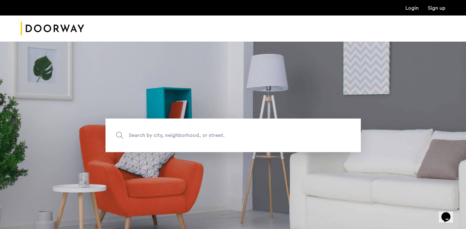
click at [412, 11] on link "Login" at bounding box center [411, 7] width 13 height 5
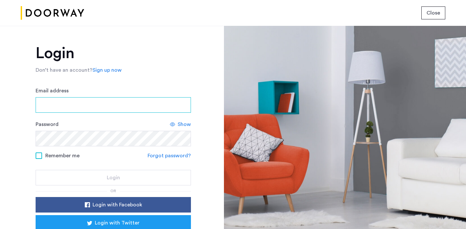
click at [151, 103] on input "Email address" at bounding box center [113, 105] width 155 height 16
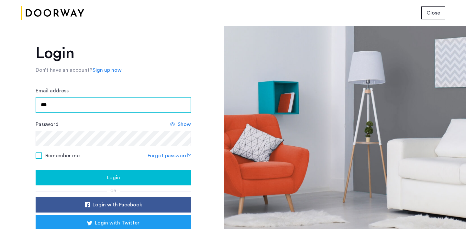
type input "**********"
click at [111, 187] on div "**********" at bounding box center [113, 157] width 155 height 223
click at [107, 182] on span "Login" at bounding box center [113, 178] width 13 height 8
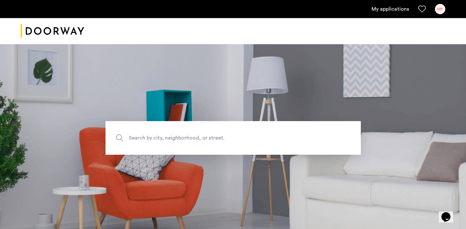
click at [394, 8] on link "My applications" at bounding box center [390, 9] width 38 height 8
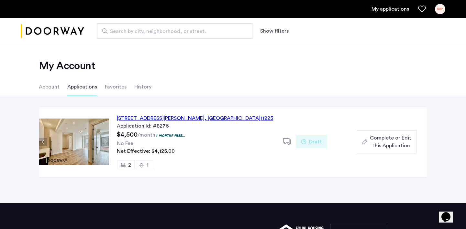
click at [385, 140] on span "Complete or Edit This Application" at bounding box center [390, 142] width 41 height 16
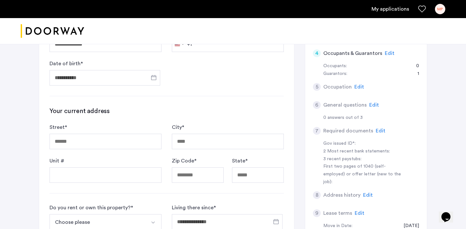
scroll to position [187, 0]
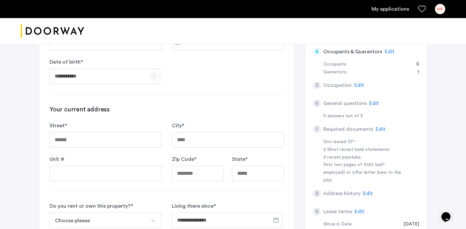
click at [153, 79] on span "Open calendar" at bounding box center [154, 76] width 16 height 16
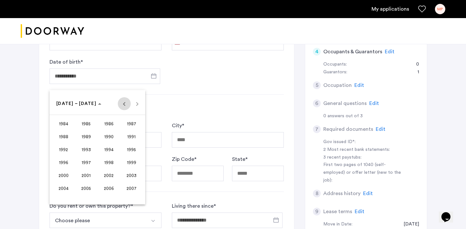
click at [123, 106] on span "Previous 24 years" at bounding box center [124, 103] width 13 height 13
click at [66, 125] on span "1960" at bounding box center [63, 124] width 20 height 12
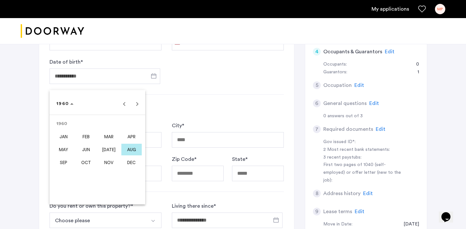
click at [88, 163] on span "OCT" at bounding box center [86, 163] width 20 height 12
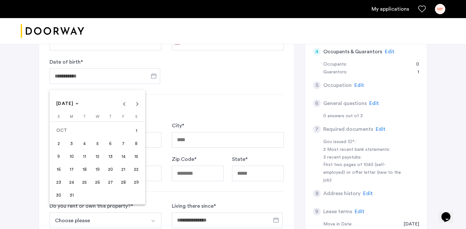
click at [111, 183] on span "27" at bounding box center [110, 183] width 12 height 12
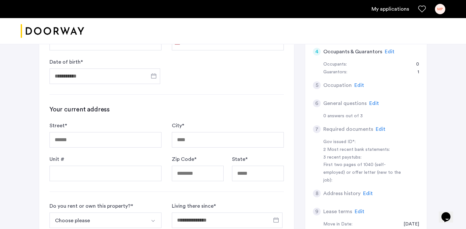
type input "**********"
click at [112, 141] on input "Street *" at bounding box center [105, 140] width 112 height 16
type input "**********"
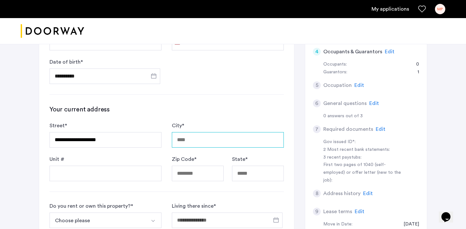
type input "**********"
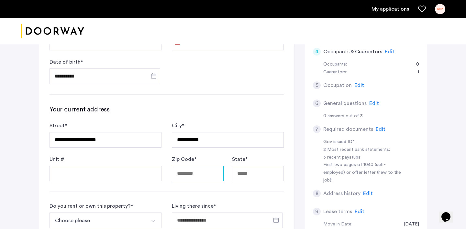
type input "*****"
type input "**"
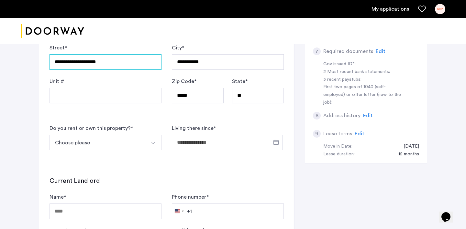
scroll to position [272, 0]
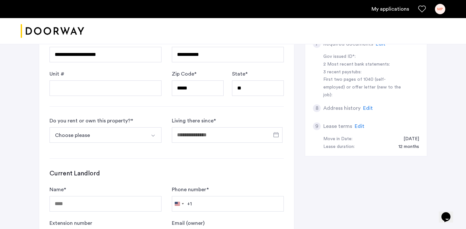
click at [121, 135] on button "Choose please" at bounding box center [97, 135] width 97 height 16
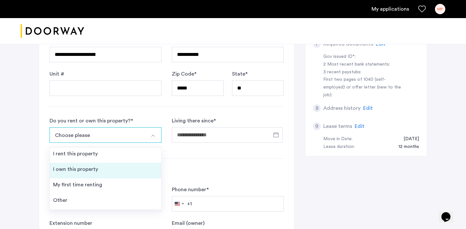
click at [112, 175] on li "I own this property" at bounding box center [105, 171] width 111 height 16
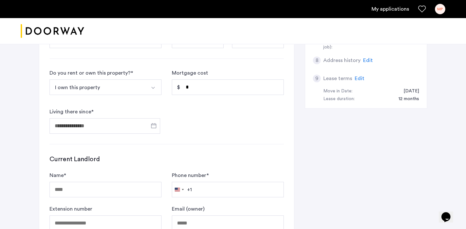
scroll to position [322, 0]
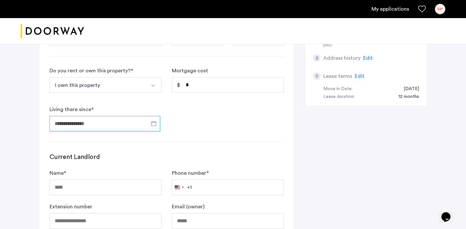
click at [128, 124] on input "Living there since *" at bounding box center [104, 124] width 111 height 16
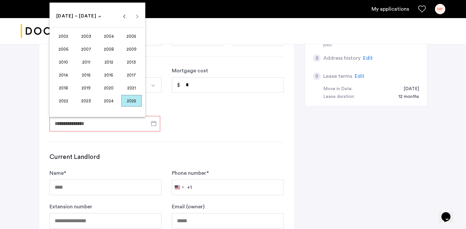
click at [181, 122] on div at bounding box center [233, 114] width 466 height 229
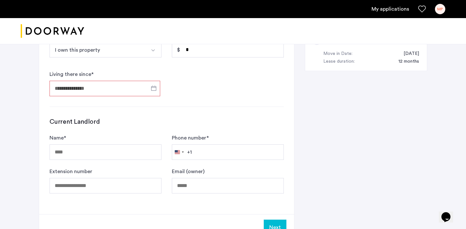
scroll to position [360, 0]
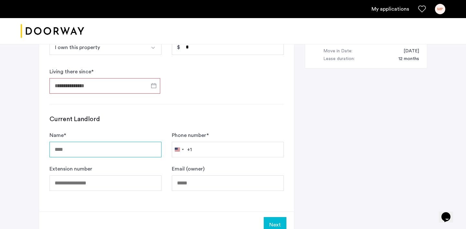
click at [141, 147] on input "Name *" at bounding box center [105, 150] width 112 height 16
type input "**********"
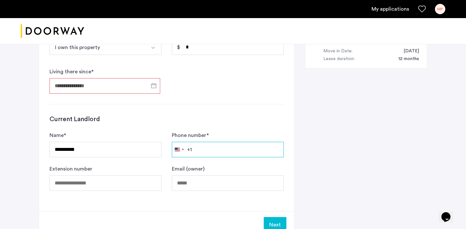
click at [244, 146] on input "Phone number *" at bounding box center [228, 150] width 112 height 16
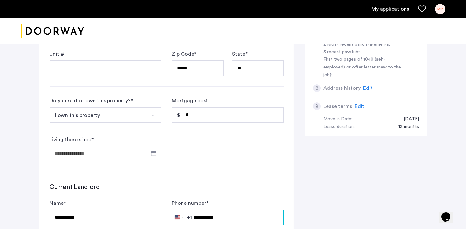
scroll to position [323, 0]
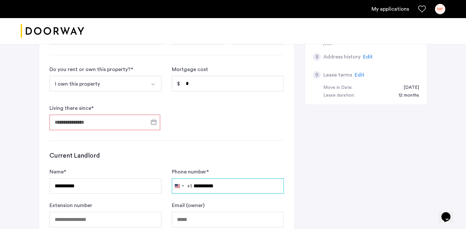
type input "**********"
click at [153, 121] on span "Open calendar" at bounding box center [154, 122] width 16 height 16
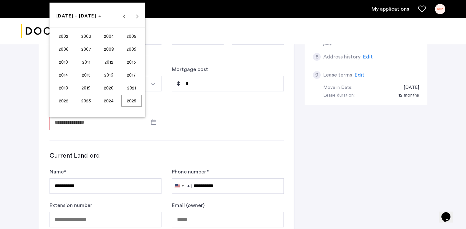
click at [171, 90] on div at bounding box center [233, 114] width 466 height 229
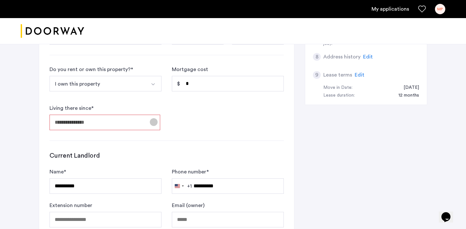
click at [151, 123] on span "Open calendar" at bounding box center [154, 122] width 16 height 16
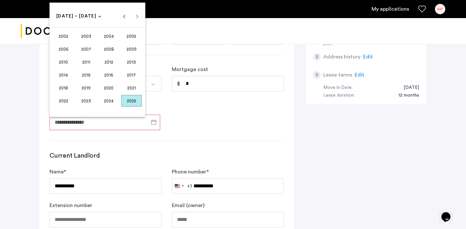
click at [88, 37] on span "2003" at bounding box center [86, 36] width 20 height 12
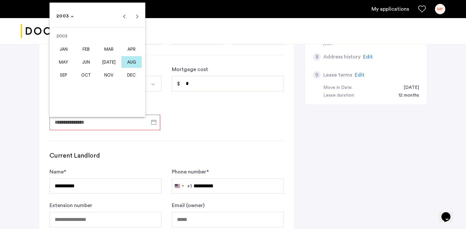
click at [74, 52] on button "JAN" at bounding box center [63, 49] width 23 height 13
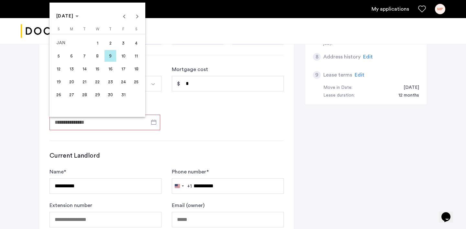
click at [98, 42] on span "1" at bounding box center [98, 43] width 12 height 12
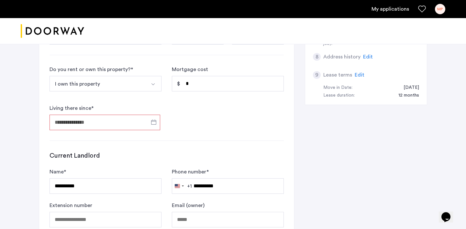
type input "**********"
click at [194, 125] on form "**********" at bounding box center [166, 98] width 234 height 65
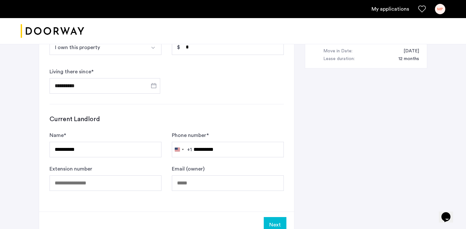
scroll to position [360, 0]
click at [135, 156] on input "**********" at bounding box center [105, 150] width 112 height 16
click at [153, 134] on div "**********" at bounding box center [105, 145] width 112 height 26
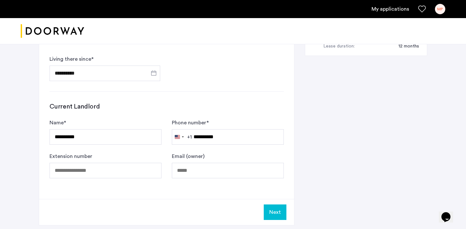
scroll to position [373, 0]
click at [276, 211] on button "Next" at bounding box center [275, 212] width 23 height 16
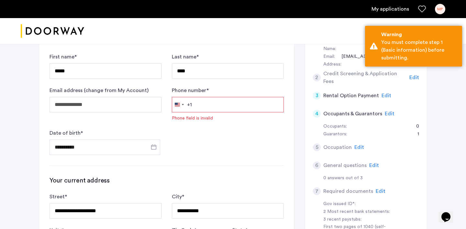
scroll to position [119, 0]
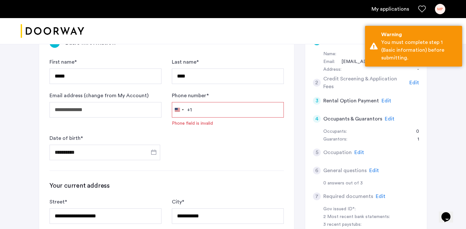
click at [231, 109] on input "Phone number *" at bounding box center [228, 110] width 112 height 16
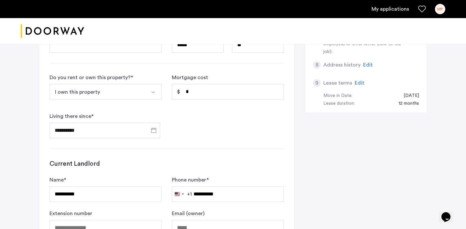
scroll to position [323, 0]
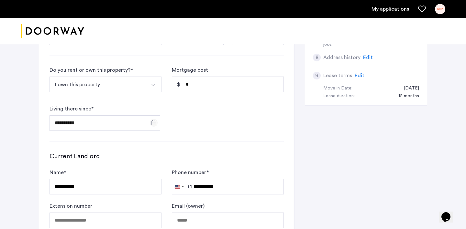
type input "**********"
click at [153, 121] on span "Open calendar" at bounding box center [154, 123] width 16 height 16
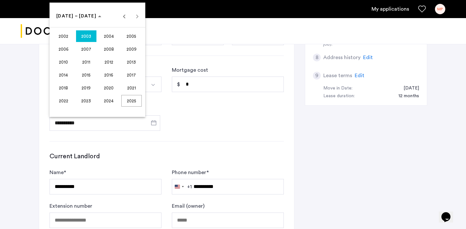
click at [85, 35] on span "2003" at bounding box center [86, 36] width 20 height 12
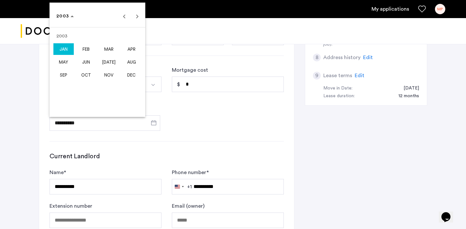
click at [102, 61] on span "[DATE]" at bounding box center [109, 62] width 20 height 12
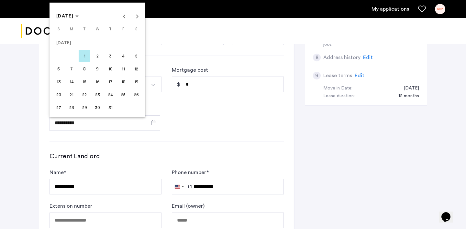
click at [86, 54] on span "1" at bounding box center [85, 56] width 12 height 12
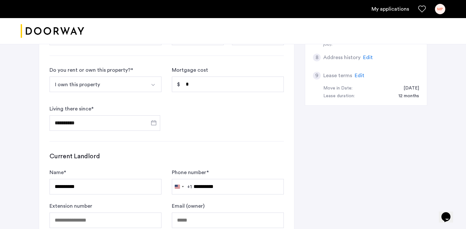
click at [229, 115] on form "**********" at bounding box center [166, 98] width 234 height 65
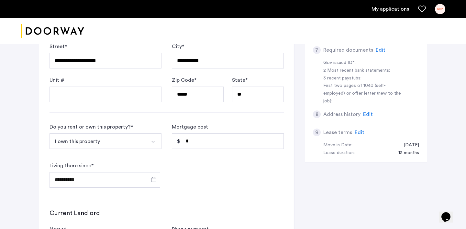
scroll to position [275, 0]
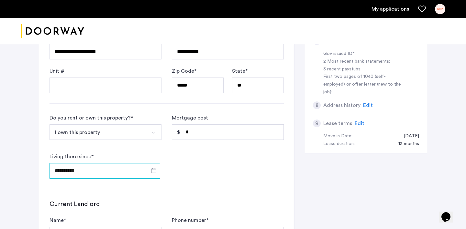
click at [140, 172] on input "**********" at bounding box center [104, 171] width 111 height 16
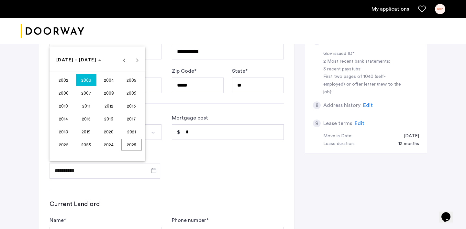
click at [90, 81] on span "2003" at bounding box center [86, 80] width 20 height 12
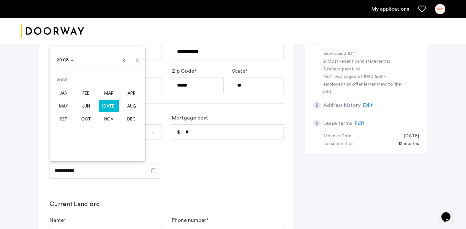
click at [111, 108] on span "[DATE]" at bounding box center [109, 106] width 20 height 12
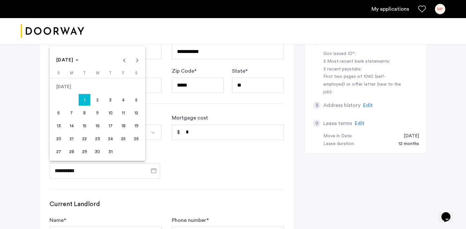
click at [111, 151] on span "31" at bounding box center [110, 152] width 12 height 12
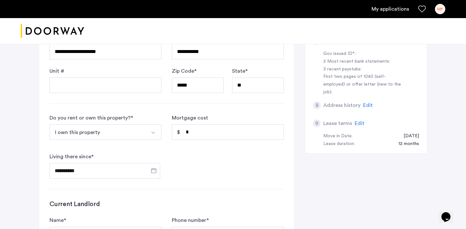
type input "**********"
click at [209, 168] on form "**********" at bounding box center [166, 146] width 234 height 65
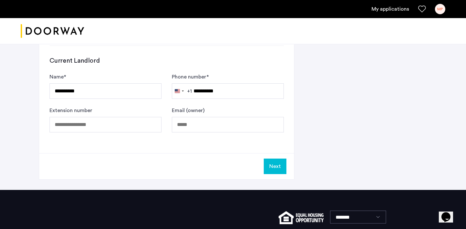
scroll to position [473, 0]
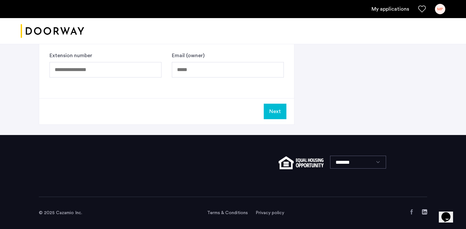
click at [279, 115] on button "Next" at bounding box center [275, 112] width 23 height 16
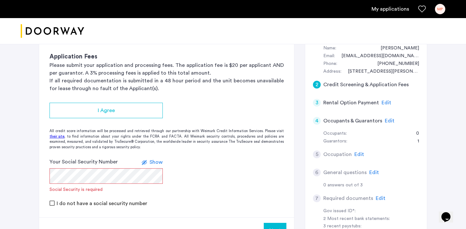
scroll to position [124, 0]
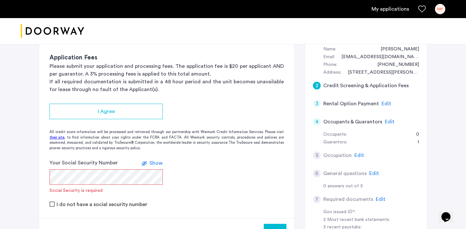
click at [157, 163] on span "Show" at bounding box center [155, 163] width 13 height 5
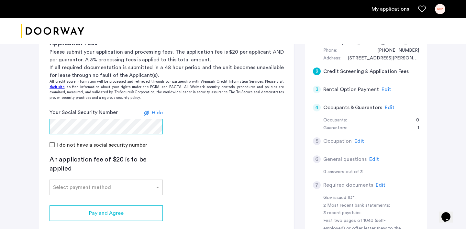
scroll to position [151, 0]
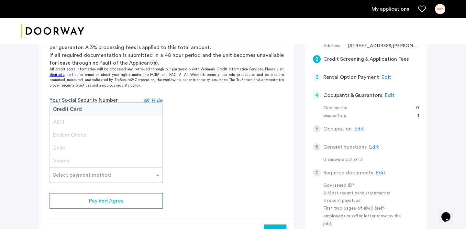
click at [144, 176] on input "text" at bounding box center [99, 174] width 93 height 5
click at [117, 106] on div "Credit Card" at bounding box center [106, 109] width 113 height 13
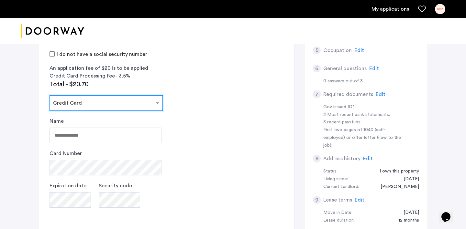
scroll to position [229, 0]
click at [119, 103] on input "text" at bounding box center [99, 102] width 93 height 5
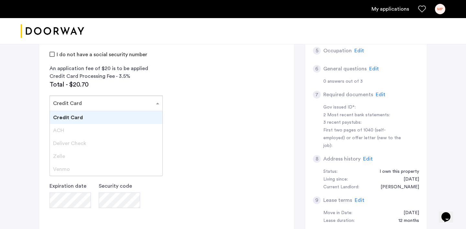
click at [113, 116] on div "Credit Card" at bounding box center [106, 117] width 113 height 13
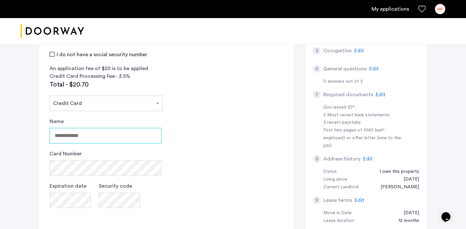
click at [98, 136] on input "Name" at bounding box center [105, 136] width 112 height 16
type input "**********"
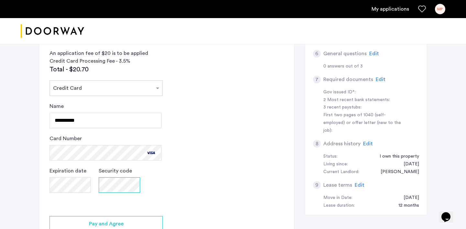
scroll to position [274, 0]
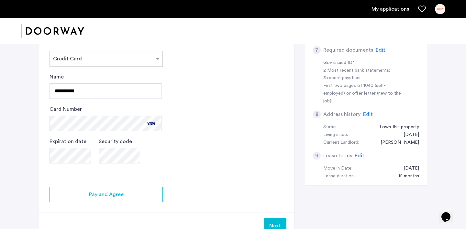
click at [219, 153] on app-credit-screening "2 Credit Screening & Application Fees Application Fees Please submit your appli…" at bounding box center [166, 56] width 255 height 366
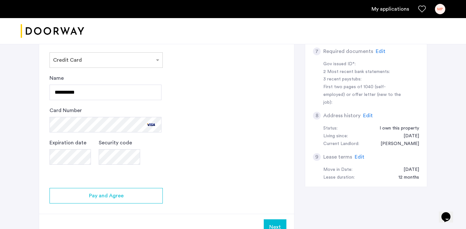
scroll to position [295, 0]
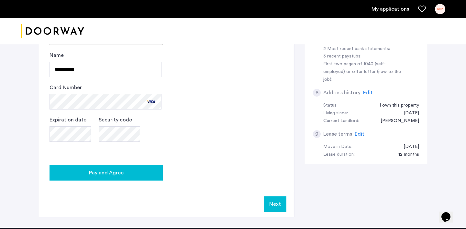
click at [137, 176] on div "Pay and Agree" at bounding box center [106, 173] width 103 height 8
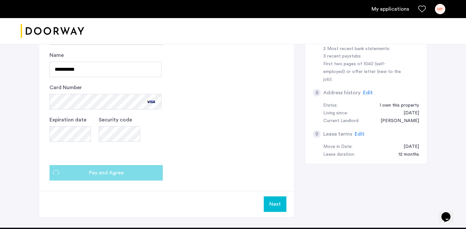
scroll to position [0, 0]
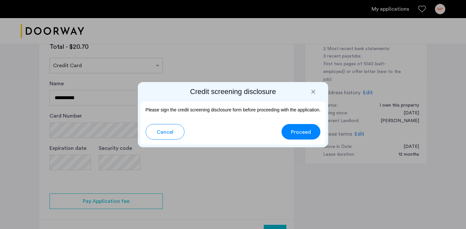
click at [297, 130] on span "Proceed" at bounding box center [301, 132] width 20 height 8
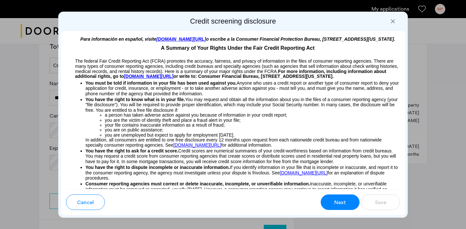
click at [342, 199] on span "Next" at bounding box center [340, 203] width 12 height 8
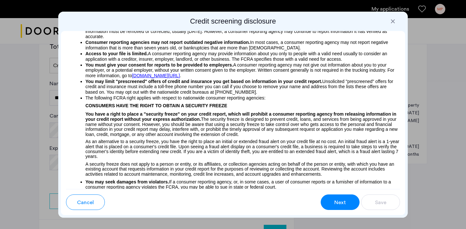
click at [351, 203] on button "Next" at bounding box center [339, 203] width 39 height 16
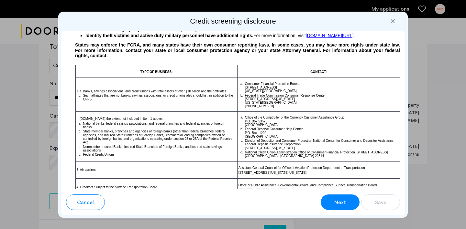
click at [352, 203] on button "Next" at bounding box center [339, 203] width 39 height 16
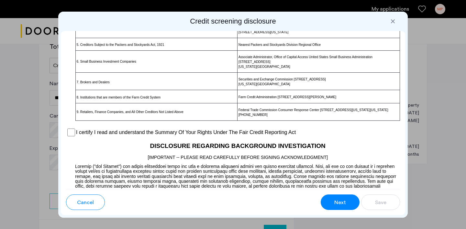
click at [352, 203] on button "Next" at bounding box center [339, 203] width 39 height 16
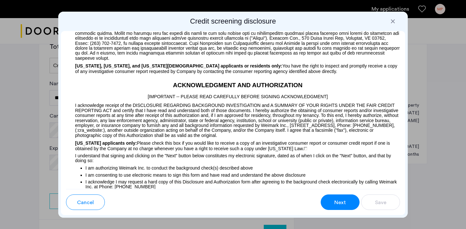
click at [352, 203] on button "Next" at bounding box center [339, 203] width 39 height 16
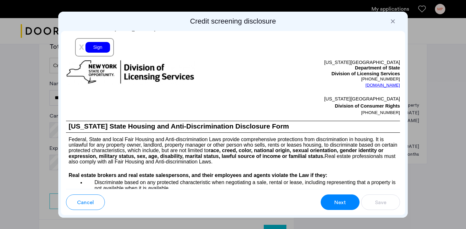
click at [352, 203] on button "Next" at bounding box center [339, 203] width 39 height 16
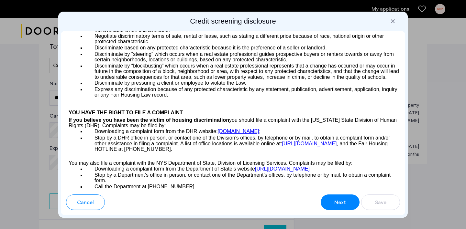
click at [352, 203] on button "Next" at bounding box center [339, 203] width 39 height 16
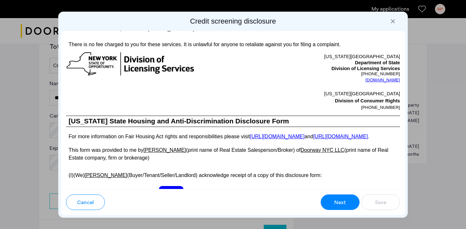
click at [352, 203] on button "Next" at bounding box center [339, 203] width 39 height 16
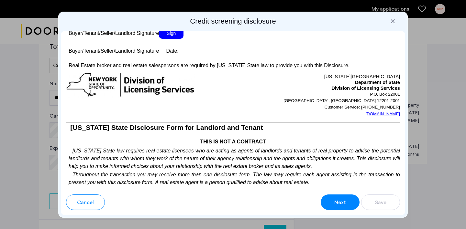
click at [352, 203] on button "Next" at bounding box center [339, 203] width 39 height 16
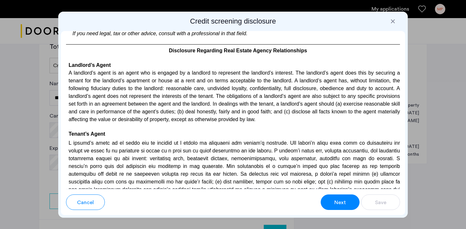
click at [352, 203] on button "Next" at bounding box center [339, 203] width 39 height 16
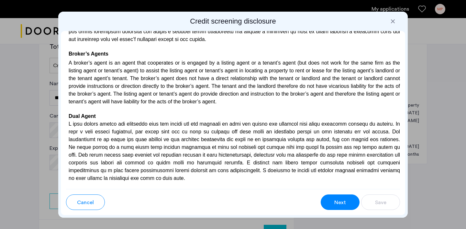
click at [352, 203] on button "Next" at bounding box center [339, 203] width 39 height 16
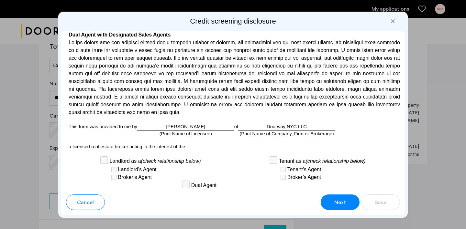
click at [352, 203] on button "Next" at bounding box center [339, 203] width 39 height 16
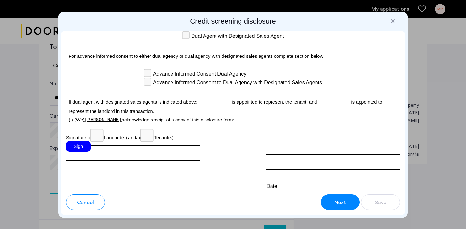
click at [352, 203] on button "Next" at bounding box center [339, 203] width 39 height 16
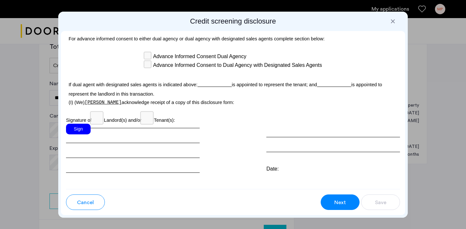
click at [83, 124] on div "Sign" at bounding box center [78, 129] width 25 height 11
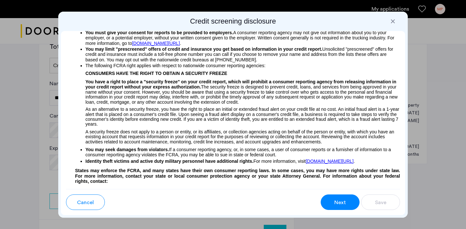
scroll to position [0, 0]
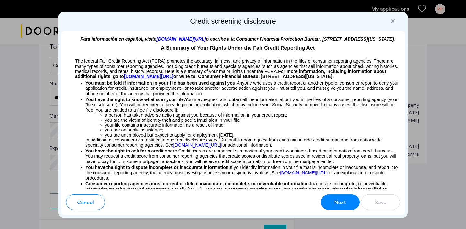
click at [340, 196] on button "Next" at bounding box center [339, 203] width 39 height 16
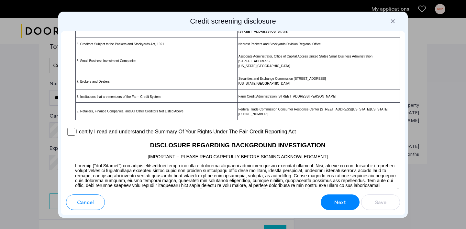
scroll to position [504, 0]
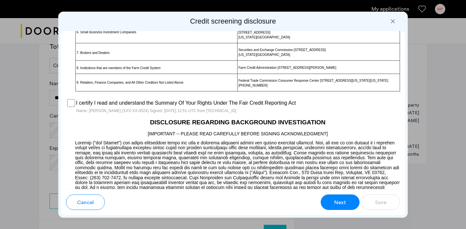
click at [315, 203] on div "Cancel Next Save" at bounding box center [233, 199] width 334 height 21
click at [325, 200] on button "Next" at bounding box center [339, 203] width 39 height 16
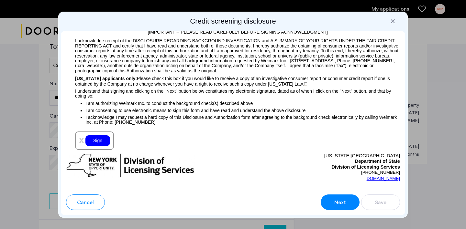
scroll to position [736, 0]
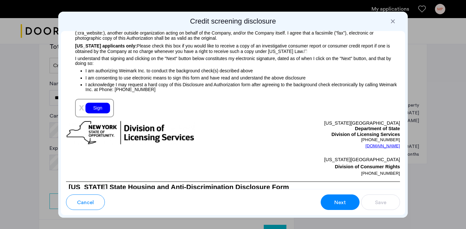
click at [96, 110] on div "Sign" at bounding box center [97, 108] width 25 height 11
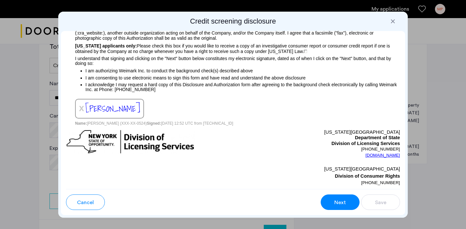
click at [343, 205] on span "Next" at bounding box center [340, 203] width 12 height 8
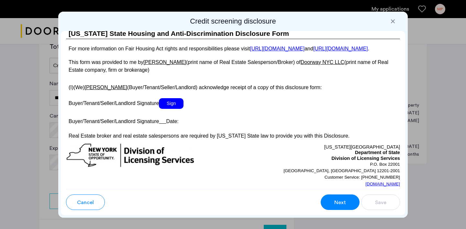
scroll to position [1210, 0]
click at [173, 109] on span "Sign" at bounding box center [171, 103] width 25 height 11
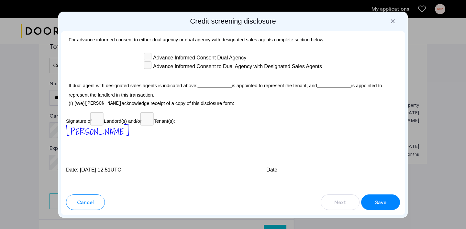
scroll to position [1931, 0]
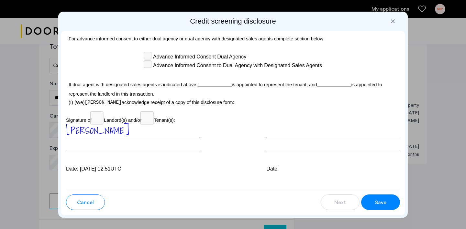
click at [150, 113] on p "Signature of Landord(s) and/or Tenant(s):" at bounding box center [233, 118] width 334 height 11
click at [377, 199] on span "Save" at bounding box center [380, 203] width 11 height 8
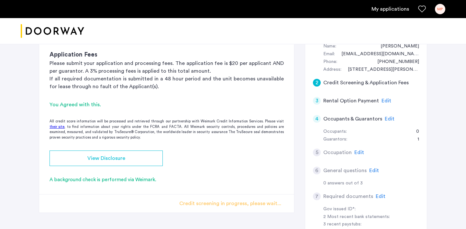
scroll to position [107, 0]
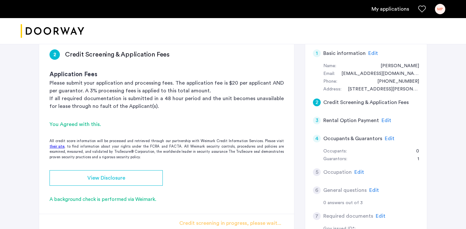
click at [384, 121] on span "Edit" at bounding box center [386, 120] width 10 height 5
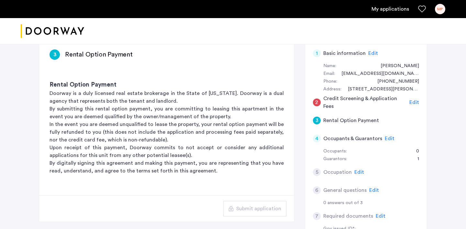
scroll to position [125, 0]
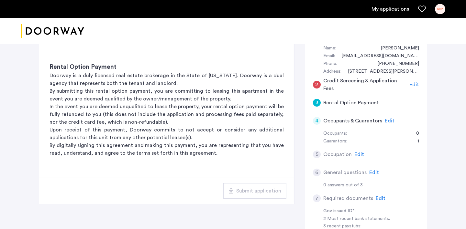
click at [387, 121] on span "Edit" at bounding box center [390, 120] width 10 height 5
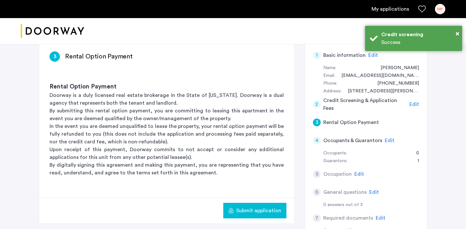
scroll to position [156, 0]
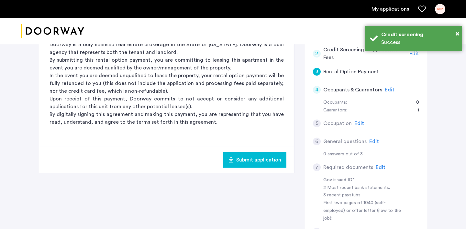
click at [360, 123] on span "Edit" at bounding box center [359, 123] width 10 height 5
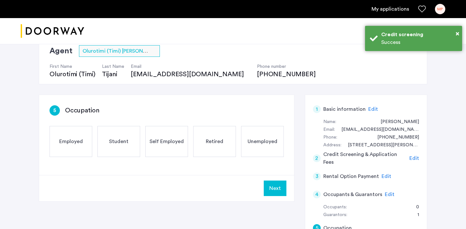
scroll to position [42, 0]
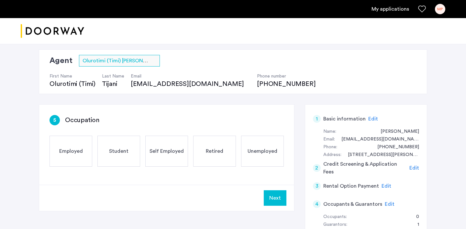
click at [71, 156] on div "Employed" at bounding box center [70, 151] width 43 height 31
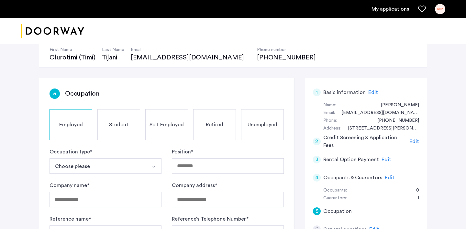
scroll to position [110, 0]
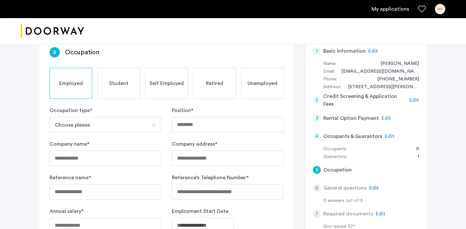
click at [109, 118] on button "Choose please" at bounding box center [97, 125] width 97 height 16
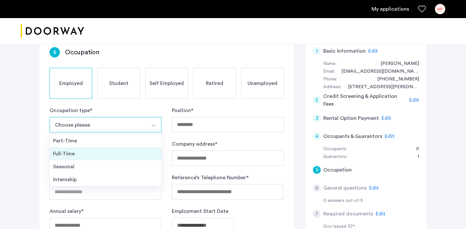
click at [105, 156] on div "Full-Time" at bounding box center [105, 154] width 105 height 8
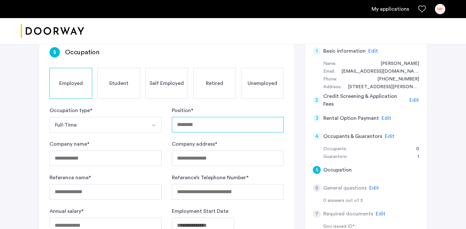
click at [192, 125] on input "Position *" at bounding box center [228, 125] width 112 height 16
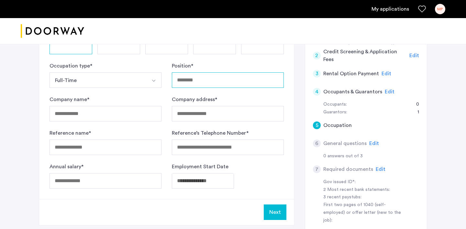
scroll to position [152, 0]
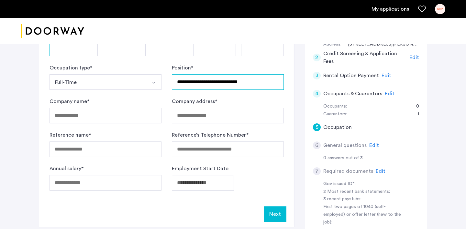
type input "**********"
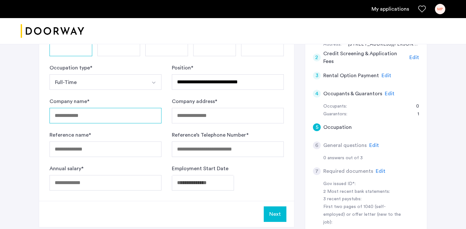
click at [94, 112] on input "Company name *" at bounding box center [105, 116] width 112 height 16
click at [93, 112] on input "Company name *" at bounding box center [105, 116] width 112 height 16
type input "**********"
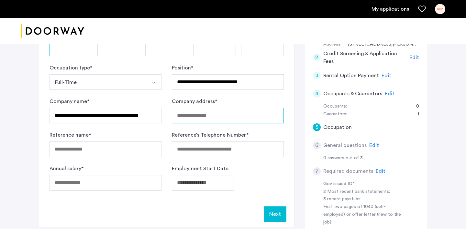
scroll to position [0, 0]
click at [95, 114] on input "**********" at bounding box center [105, 116] width 112 height 16
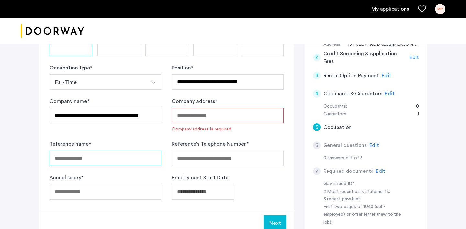
click at [101, 161] on input "Reference name *" at bounding box center [105, 159] width 112 height 16
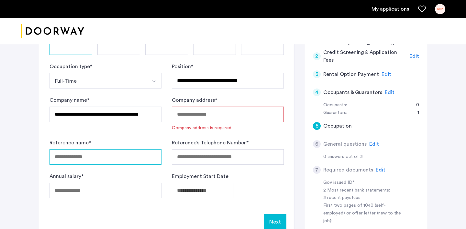
scroll to position [153, 0]
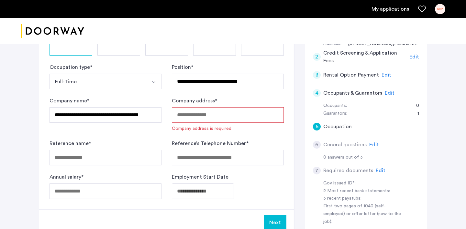
click at [133, 147] on div "Reference name *" at bounding box center [105, 153] width 112 height 26
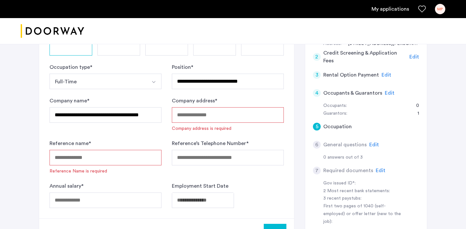
click at [122, 158] on input "Reference name *" at bounding box center [105, 158] width 112 height 16
click at [205, 119] on input "Company address *" at bounding box center [228, 115] width 112 height 16
paste input "**********"
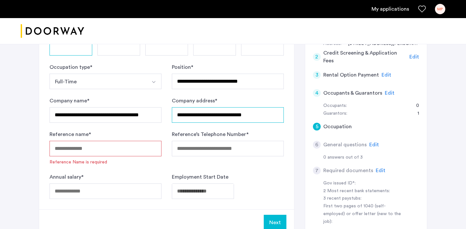
type input "**********"
click at [141, 148] on input "Reference name *" at bounding box center [105, 149] width 112 height 16
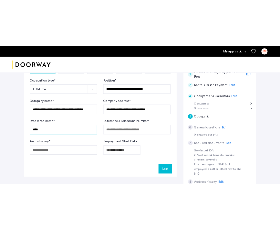
scroll to position [164, 0]
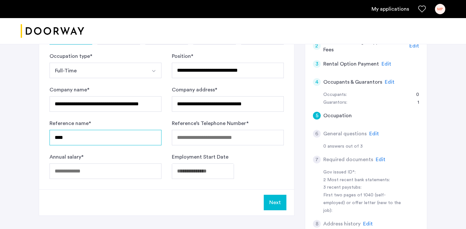
type input "***"
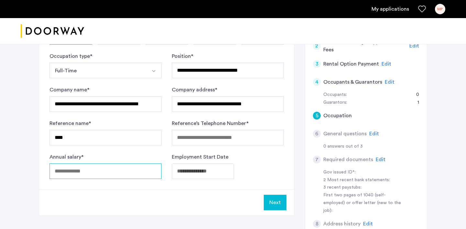
click at [124, 169] on input "Annual salary *" at bounding box center [105, 172] width 112 height 16
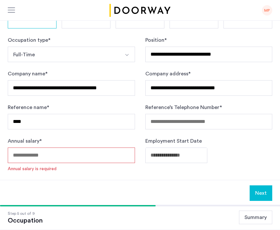
click at [92, 147] on input "Annual salary *" at bounding box center [71, 155] width 127 height 16
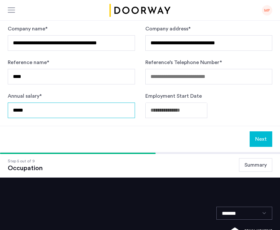
type input "******"
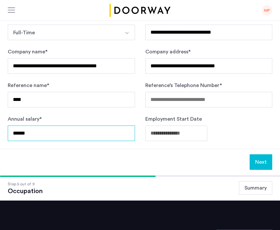
scroll to position [182, 0]
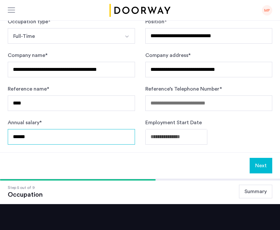
type input "******"
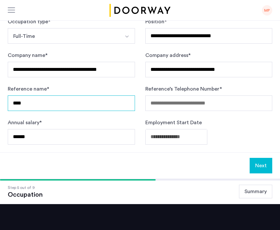
click at [87, 95] on input "***" at bounding box center [71, 103] width 127 height 16
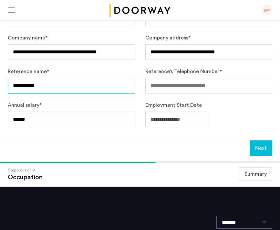
type input "**********"
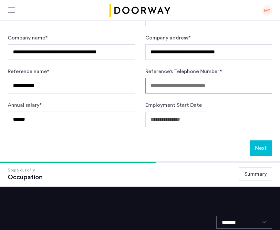
click at [199, 78] on input "Reference’s Telephone Number *" at bounding box center [209, 86] width 127 height 16
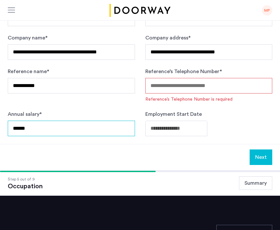
click at [56, 110] on div "Annual salary * ******" at bounding box center [71, 123] width 127 height 26
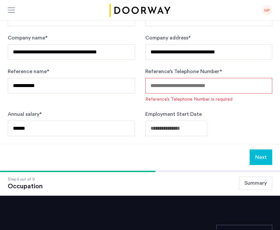
click at [66, 117] on div "**********" at bounding box center [140, 39] width 280 height 210
click at [178, 78] on input "Reference’s Telephone Number *" at bounding box center [209, 86] width 127 height 16
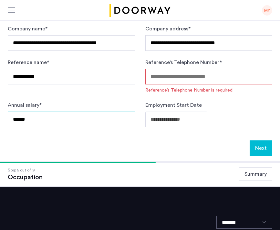
click at [60, 112] on input "******" at bounding box center [71, 120] width 127 height 16
type input "*"
type input "*******"
type input "******"
click at [194, 69] on input "Reference’s Telephone Number *" at bounding box center [209, 77] width 127 height 16
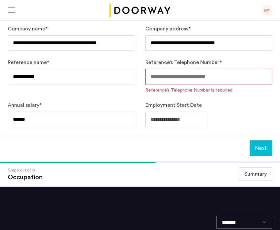
paste input "**********"
click at [258, 140] on button "Next" at bounding box center [261, 148] width 23 height 16
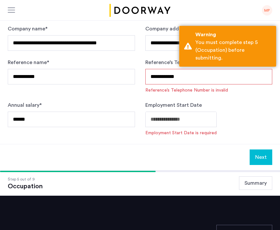
click at [160, 69] on input "**********" at bounding box center [209, 77] width 127 height 16
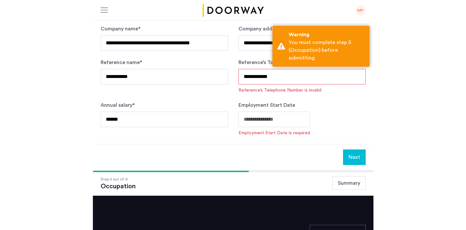
scroll to position [217, 0]
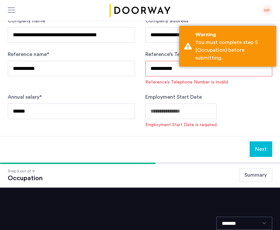
click at [168, 93] on label "Employment Start Date" at bounding box center [174, 97] width 57 height 8
click at [168, 61] on input "**********" at bounding box center [209, 69] width 127 height 16
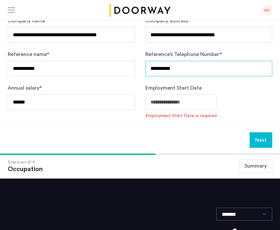
type input "**********"
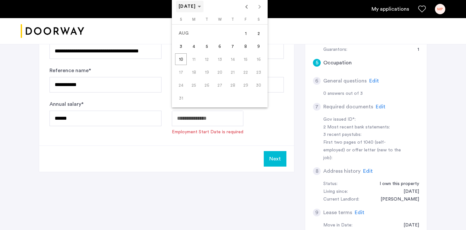
click at [202, 10] on span "Choose month and year" at bounding box center [189, 7] width 27 height 16
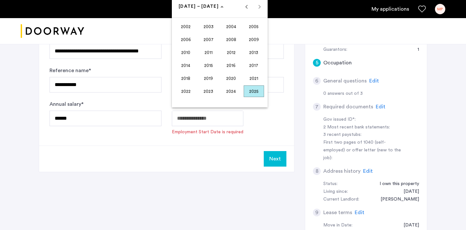
click at [213, 29] on span "2003" at bounding box center [208, 27] width 20 height 12
click at [229, 54] on span "[DATE]" at bounding box center [231, 53] width 20 height 12
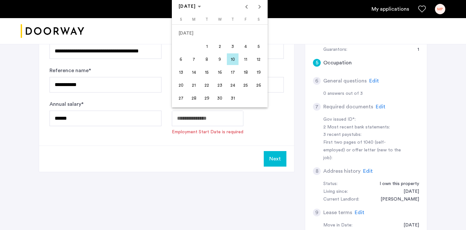
click at [206, 46] on span "1" at bounding box center [207, 46] width 12 height 12
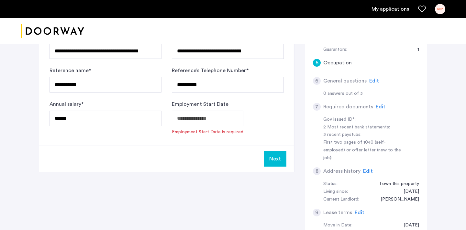
type input "**********"
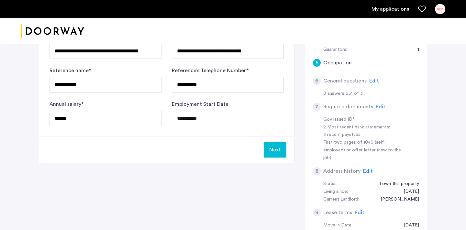
click at [277, 151] on button "Next" at bounding box center [275, 150] width 23 height 16
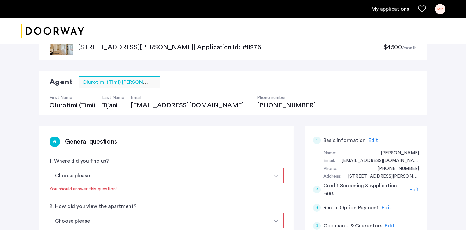
scroll to position [61, 0]
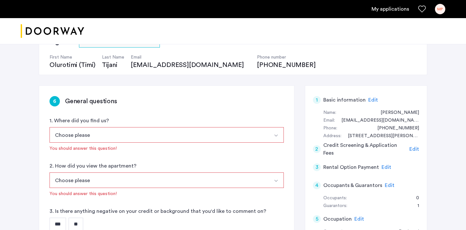
click at [189, 134] on button "Choose please" at bounding box center [158, 135] width 219 height 16
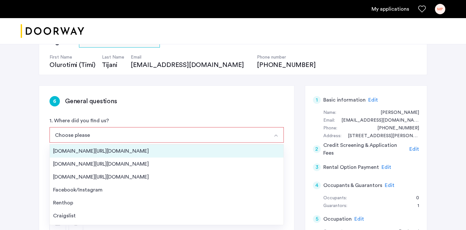
click at [161, 147] on div "[DOMAIN_NAME][URL][DOMAIN_NAME]" at bounding box center [166, 151] width 227 height 8
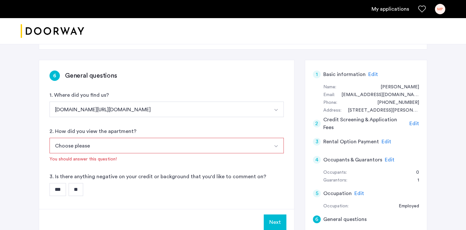
scroll to position [142, 0]
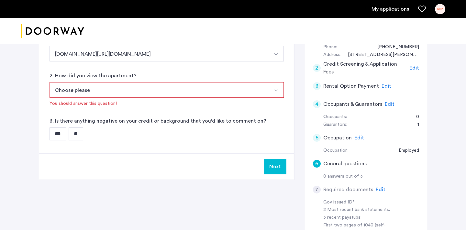
click at [131, 92] on button "Choose please" at bounding box center [158, 90] width 219 height 16
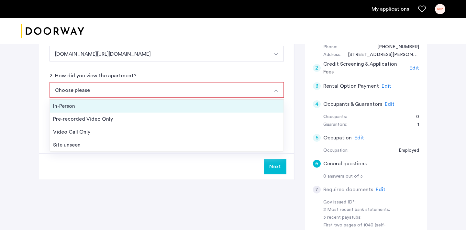
click at [128, 103] on div "In-Person" at bounding box center [166, 106] width 227 height 8
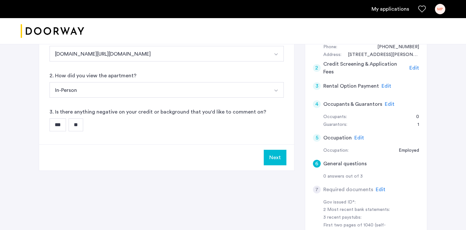
click at [162, 136] on div "6 General questions 1. Where did you find us? [DOMAIN_NAME][URL][DOMAIN_NAME] […" at bounding box center [166, 75] width 255 height 140
click at [81, 124] on input "**" at bounding box center [76, 124] width 15 height 13
click at [279, 157] on button "Next" at bounding box center [275, 158] width 23 height 16
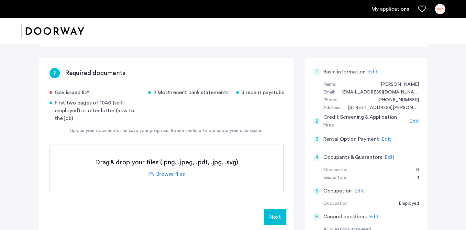
scroll to position [114, 0]
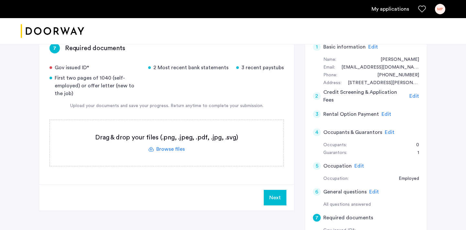
click at [175, 149] on label at bounding box center [166, 143] width 233 height 46
click at [0, 0] on input "file" at bounding box center [0, 0] width 0 height 0
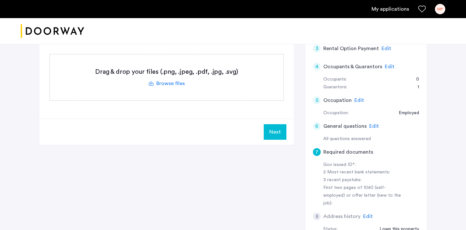
scroll to position [154, 0]
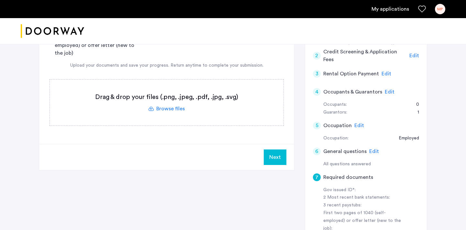
click at [205, 103] on label at bounding box center [166, 103] width 233 height 46
click at [0, 0] on input "file" at bounding box center [0, 0] width 0 height 0
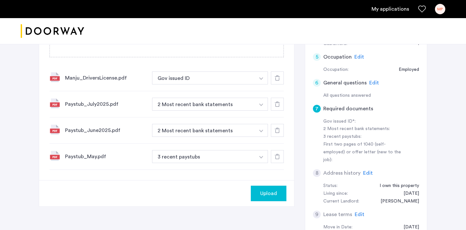
scroll to position [224, 0]
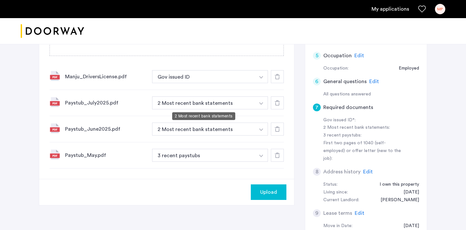
click at [205, 99] on button "2 Most recent bank statements" at bounding box center [203, 102] width 103 height 13
click at [196, 109] on button "2 Most recent bank statements" at bounding box center [203, 102] width 103 height 13
click at [196, 135] on button "2 Most recent bank statements" at bounding box center [203, 129] width 103 height 13
click at [197, 132] on button "2 Most recent bank statements" at bounding box center [203, 129] width 103 height 13
click at [262, 79] on img "button" at bounding box center [261, 77] width 4 height 3
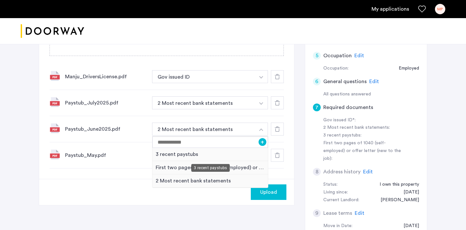
click at [241, 157] on div "3 recent paystubs" at bounding box center [209, 154] width 115 height 13
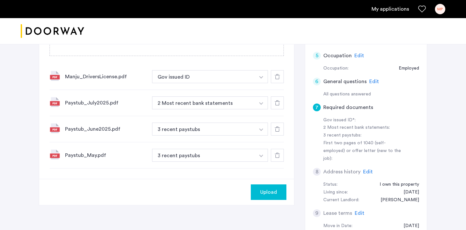
click at [265, 83] on button "button" at bounding box center [261, 76] width 13 height 13
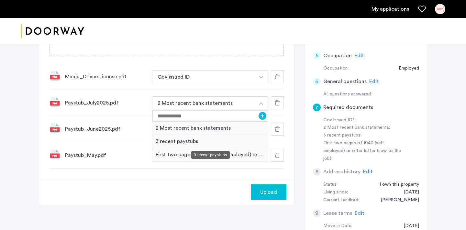
click at [227, 141] on div "3 recent paystubs" at bounding box center [209, 141] width 115 height 13
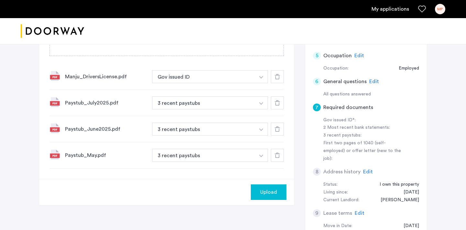
click at [222, 177] on div "7 Required documents Gov issued ID* 2 Most recent bank statements 3 recent pays…" at bounding box center [166, 50] width 255 height 256
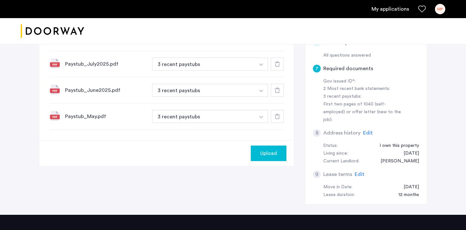
scroll to position [288, 0]
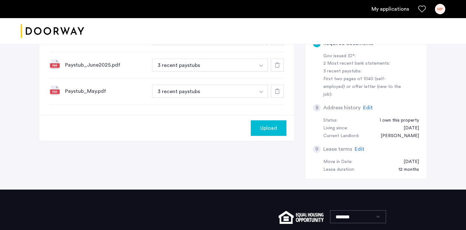
click at [274, 132] on span "Upload" at bounding box center [268, 128] width 17 height 8
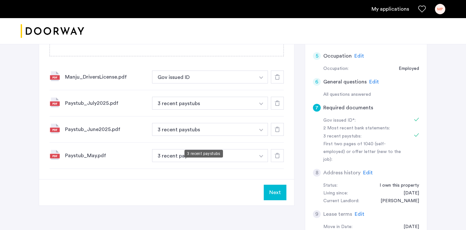
scroll to position [213, 0]
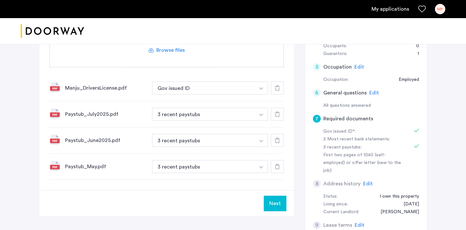
click at [168, 55] on label at bounding box center [166, 44] width 233 height 46
click at [0, 0] on input "file" at bounding box center [0, 0] width 0 height 0
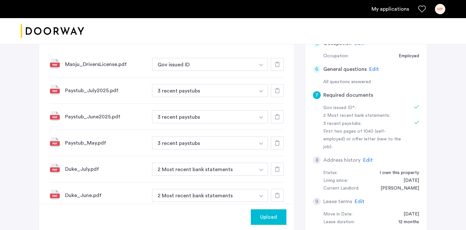
scroll to position [295, 0]
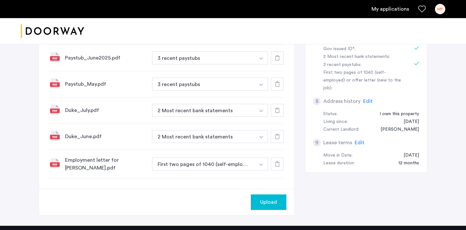
click at [203, 114] on button "2 Most recent bank statements" at bounding box center [203, 110] width 103 height 13
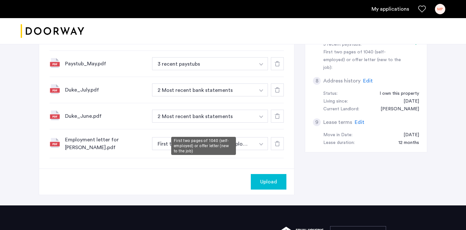
scroll to position [357, 0]
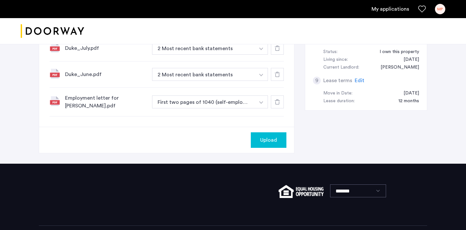
click at [259, 140] on div "Upload" at bounding box center [268, 140] width 25 height 8
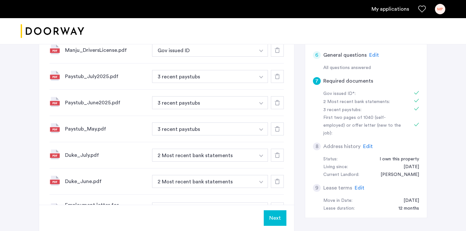
scroll to position [263, 0]
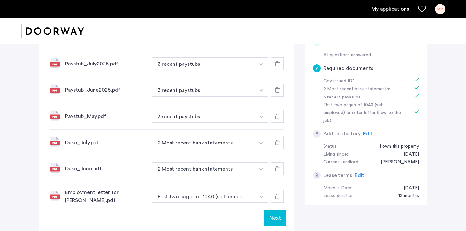
click at [270, 220] on button "Next" at bounding box center [275, 218] width 23 height 16
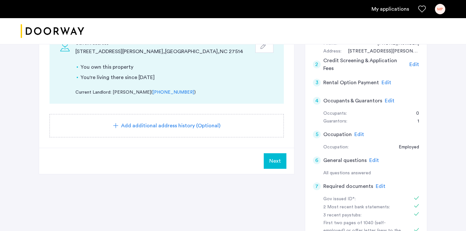
scroll to position [148, 0]
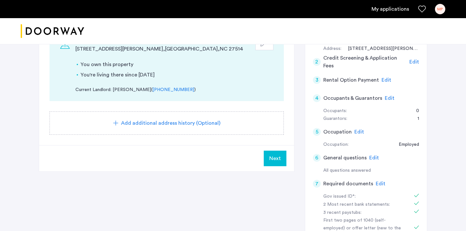
click at [282, 162] on button "Next" at bounding box center [275, 158] width 23 height 16
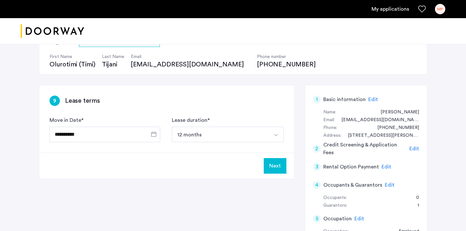
scroll to position [67, 0]
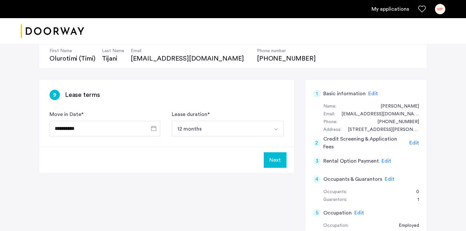
click at [277, 163] on button "Next" at bounding box center [275, 160] width 23 height 16
